Goal: Task Accomplishment & Management: Manage account settings

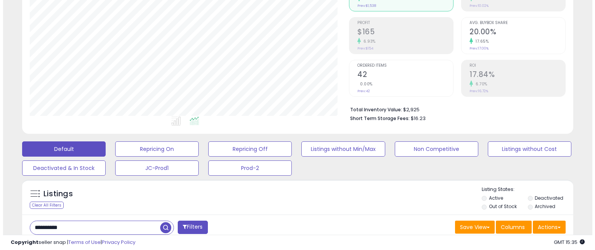
scroll to position [152, 0]
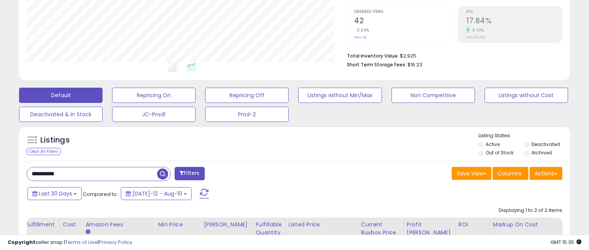
drag, startPoint x: 115, startPoint y: 171, endPoint x: -232, endPoint y: 216, distance: 350.1
paste input "text"
type input "**********"
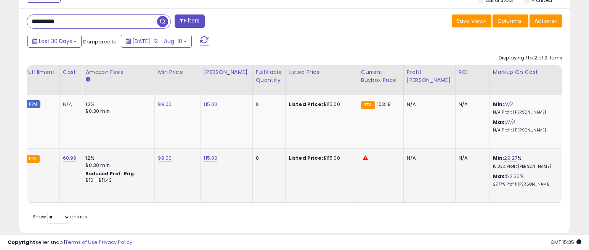
scroll to position [156, 319]
drag, startPoint x: 215, startPoint y: 187, endPoint x: 139, endPoint y: 189, distance: 75.9
click at [139, 189] on table "Title Repricing" at bounding box center [447, 134] width 1207 height 138
click at [172, 188] on td "99.00" at bounding box center [178, 176] width 46 height 54
drag, startPoint x: 176, startPoint y: 196, endPoint x: 120, endPoint y: 196, distance: 56.8
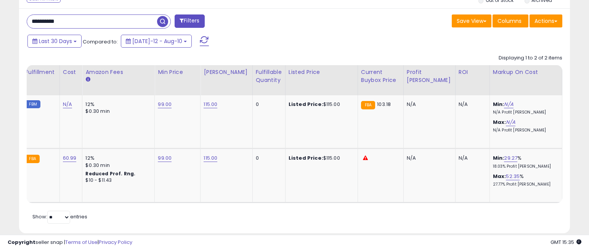
click at [120, 197] on div "Retrieving listings data.. Displaying 1 to 2 of 2 items Title Repricing" at bounding box center [295, 138] width 536 height 175
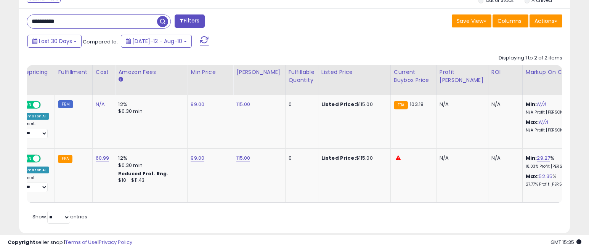
scroll to position [0, 104]
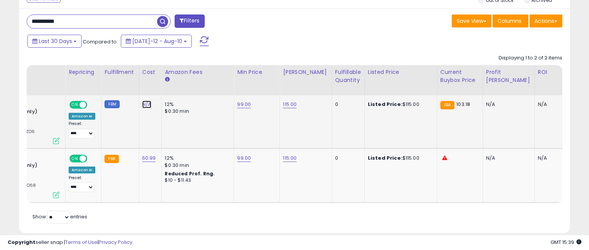
click at [142, 105] on link "N/A" at bounding box center [146, 105] width 9 height 8
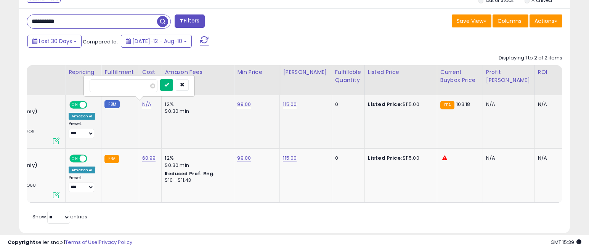
type input "*****"
click at [173, 85] on button "submit" at bounding box center [166, 84] width 13 height 11
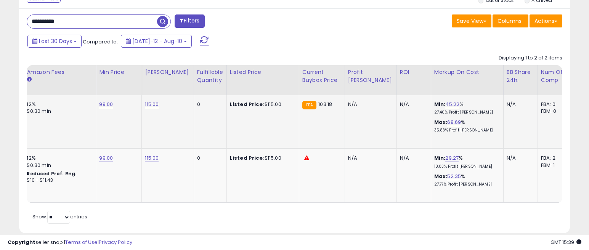
scroll to position [0, 0]
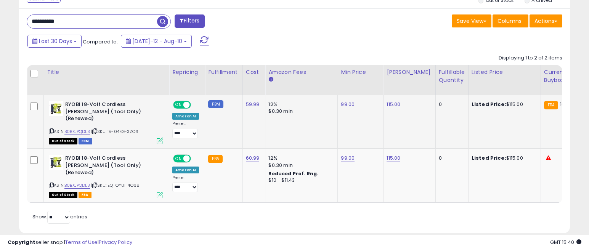
drag, startPoint x: 15, startPoint y: 136, endPoint x: 19, endPoint y: 111, distance: 26.1
click at [15, 136] on div "Listings Clear All Filters" at bounding box center [294, 106] width 562 height 273
drag, startPoint x: 82, startPoint y: 21, endPoint x: -58, endPoint y: -9, distance: 143.1
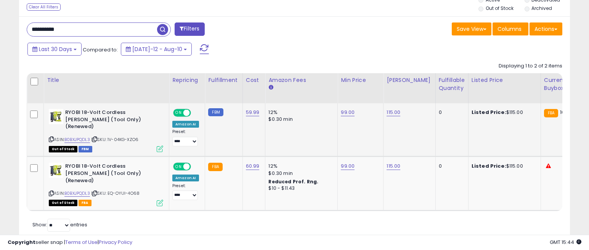
paste input "text"
type input "**********"
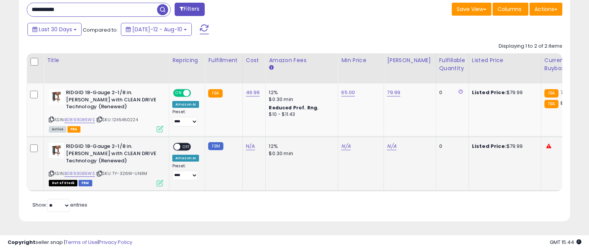
scroll to position [156, 319]
click at [249, 143] on link "N/A" at bounding box center [250, 147] width 9 height 8
type input "*****"
click at [277, 121] on button "submit" at bounding box center [270, 126] width 13 height 11
click at [346, 143] on link "N/A" at bounding box center [345, 147] width 9 height 8
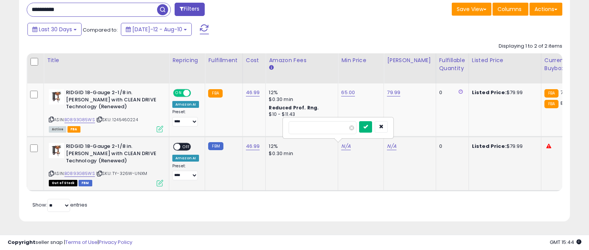
type input "*****"
click at [372, 121] on button "submit" at bounding box center [365, 126] width 13 height 11
click at [393, 143] on link "N/A" at bounding box center [391, 147] width 9 height 8
type input "*****"
click button "submit" at bounding box center [411, 126] width 13 height 11
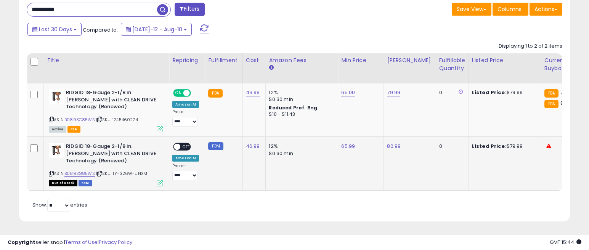
click at [184, 144] on span "OFF" at bounding box center [186, 147] width 12 height 6
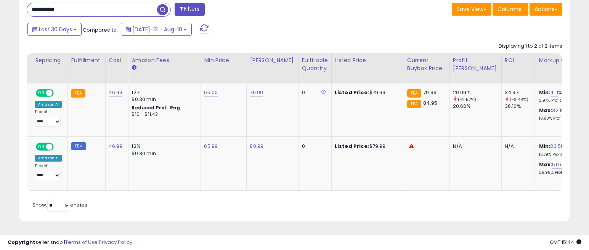
scroll to position [0, 0]
